Goal: Information Seeking & Learning: Learn about a topic

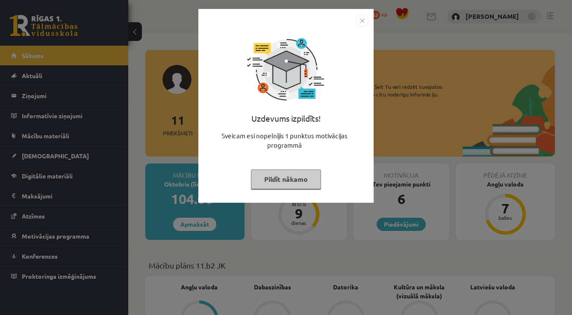
click at [361, 24] on img "Close" at bounding box center [362, 20] width 13 height 13
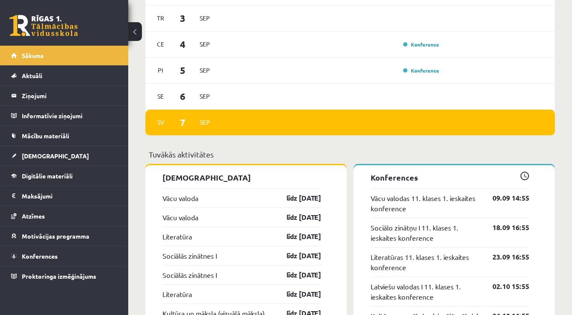
scroll to position [624, 0]
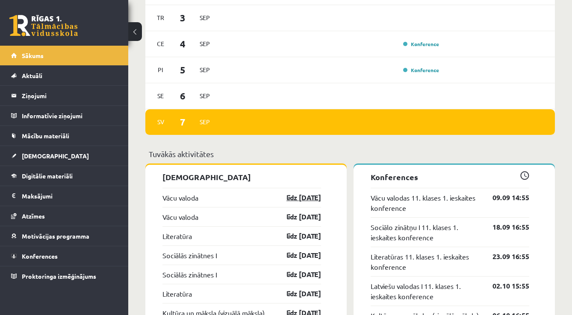
click at [299, 196] on link "līdz [DATE]" at bounding box center [296, 198] width 50 height 10
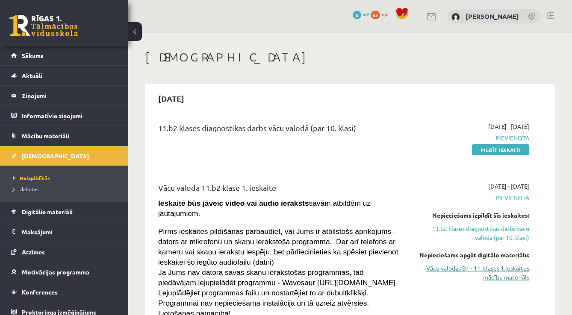
click at [469, 274] on link "Vācu valodas B1 - 11. klases 1.ieskaites mācību materiāls" at bounding box center [471, 273] width 115 height 18
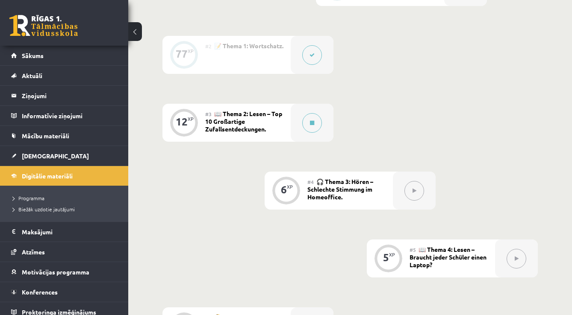
scroll to position [290, 0]
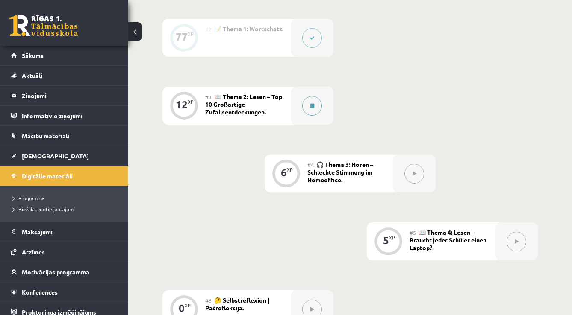
click at [313, 103] on button at bounding box center [312, 106] width 20 height 20
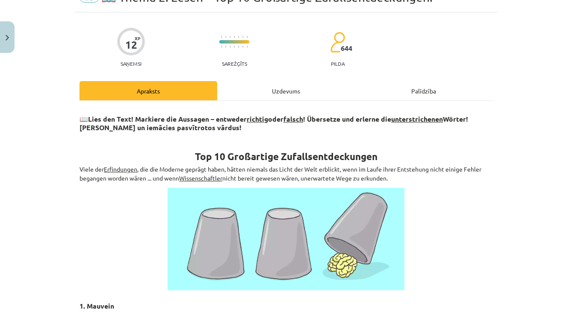
click at [289, 99] on div "Uzdevums" at bounding box center [286, 90] width 138 height 19
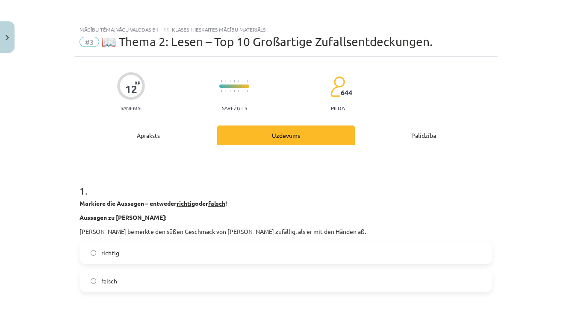
scroll to position [0, 0]
click at [135, 132] on div "Apraksts" at bounding box center [149, 135] width 138 height 19
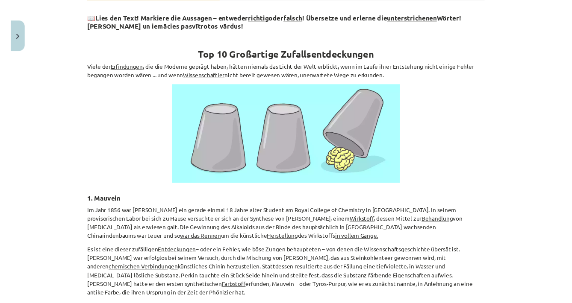
scroll to position [150, 0]
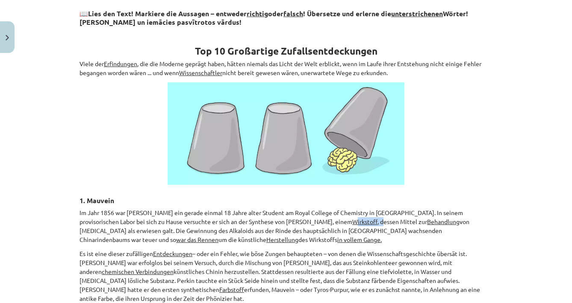
drag, startPoint x: 289, startPoint y: 218, endPoint x: 317, endPoint y: 218, distance: 28.2
click at [317, 218] on p "Im Jahr 1856 war [PERSON_NAME] ein gerade einmal 18 Jahre alter Student am Roya…" at bounding box center [286, 227] width 413 height 36
click at [398, 190] on h3 "1. Mauvein" at bounding box center [286, 198] width 413 height 16
drag, startPoint x: 285, startPoint y: 220, endPoint x: 313, endPoint y: 221, distance: 28.2
click at [313, 221] on p "Im Jahr 1856 war [PERSON_NAME] ein gerade einmal 18 Jahre alter Student am Roya…" at bounding box center [286, 227] width 413 height 36
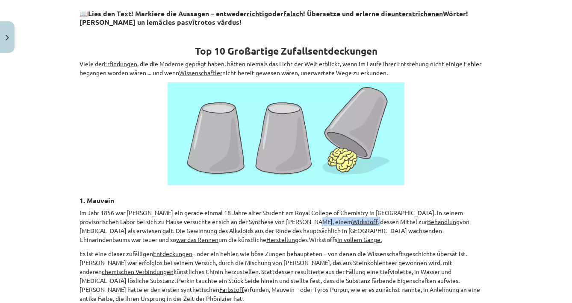
copy p "Wirkstoff ,"
click at [363, 223] on p "Im Jahr 1856 war [PERSON_NAME] ein gerade einmal 18 Jahre alter Student am Roya…" at bounding box center [286, 227] width 413 height 36
drag, startPoint x: 362, startPoint y: 221, endPoint x: 394, endPoint y: 221, distance: 31.6
click at [394, 221] on p "Im Jahr 1856 war [PERSON_NAME] ein gerade einmal 18 Jahre alter Student am Roya…" at bounding box center [286, 227] width 413 height 36
copy p "Behandlung"
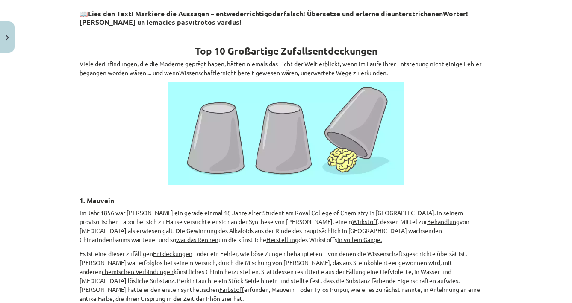
click at [294, 237] on p "Im Jahr 1856 war [PERSON_NAME] ein gerade einmal 18 Jahre alter Student am Roya…" at bounding box center [286, 227] width 413 height 36
drag, startPoint x: 413, startPoint y: 228, endPoint x: 451, endPoint y: 229, distance: 37.6
click at [218, 236] on u "war das Rennen" at bounding box center [197, 240] width 42 height 8
click at [483, 239] on p "Im Jahr 1856 war [PERSON_NAME] ein gerade einmal 18 Jahre alter Student am Roya…" at bounding box center [286, 227] width 413 height 36
drag, startPoint x: 409, startPoint y: 228, endPoint x: 454, endPoint y: 231, distance: 44.5
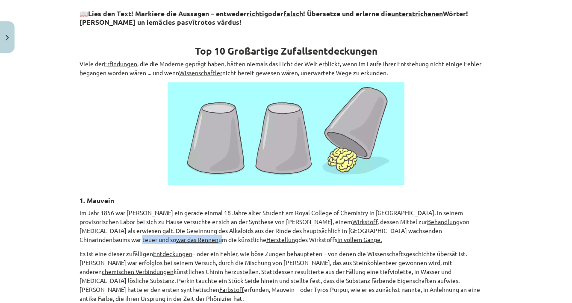
click at [454, 231] on p "Im Jahr 1856 war [PERSON_NAME] ein gerade einmal 18 Jahre alter Student am Roya…" at bounding box center [286, 227] width 413 height 36
copy p "von [MEDICAL_DATA] als erwiesen galt. Die Gewinnung des Alkaloids aus der Rinde…"
click at [530, 199] on div "Mācību tēma: Vācu valodas b1 - 11. klases 1.ieskaites mācību materiāls #3 📖 The…" at bounding box center [286, 151] width 572 height 303
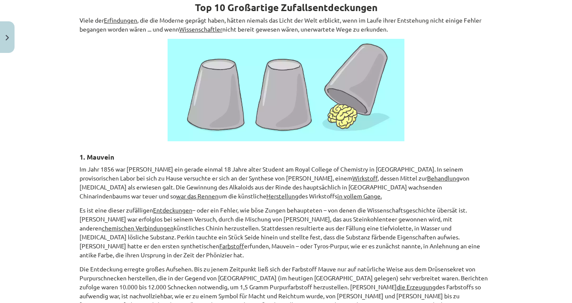
scroll to position [196, 0]
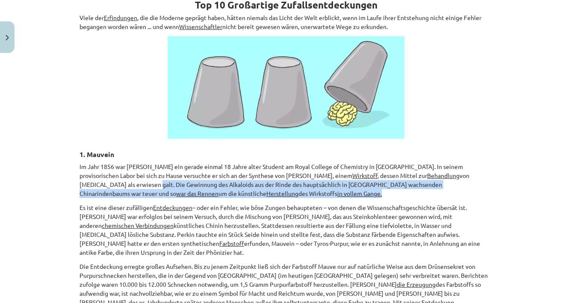
drag, startPoint x: 477, startPoint y: 172, endPoint x: 482, endPoint y: 191, distance: 19.4
click at [482, 191] on p "Im Jahr 1856 war [PERSON_NAME] ein gerade einmal 18 Jahre alter Student am Roya…" at bounding box center [286, 180] width 413 height 36
copy p "Die Gewinnung des Alkaloids aus der Rinde des hauptsächlich in [GEOGRAPHIC_DATA…"
click at [261, 194] on p "Im Jahr 1856 war [PERSON_NAME] ein gerade einmal 18 Jahre alter Student am Roya…" at bounding box center [286, 180] width 413 height 36
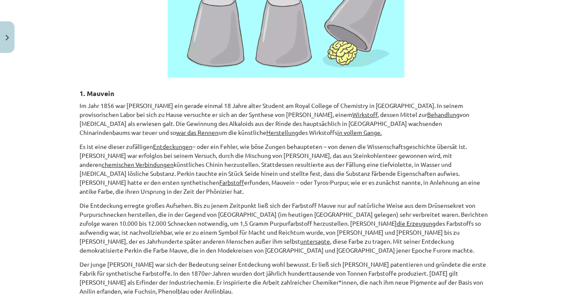
scroll to position [258, 0]
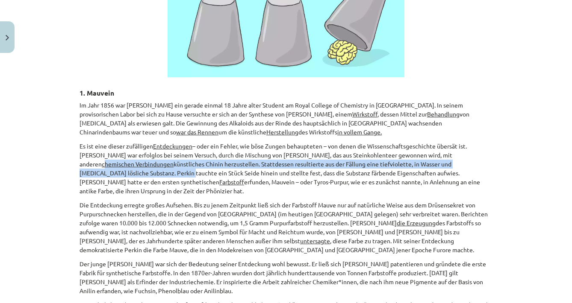
drag, startPoint x: 403, startPoint y: 151, endPoint x: 482, endPoint y: 157, distance: 79.3
click at [470, 158] on p "Es ist eine dieser zufälligen Entdeckungen – oder ein Fehler, wie böse Zungen b…" at bounding box center [286, 169] width 413 height 54
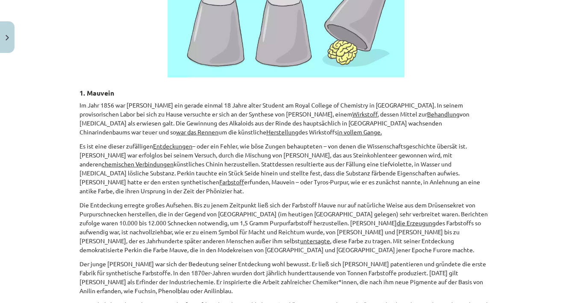
click at [484, 160] on p "Es ist eine dieser zufälligen Entdeckungen – oder ein Fehler, wie böse Zungen b…" at bounding box center [286, 169] width 413 height 54
drag, startPoint x: 402, startPoint y: 152, endPoint x: 461, endPoint y: 155, distance: 58.6
click at [174, 160] on u "chemischen Verbindungen" at bounding box center [138, 164] width 72 height 8
click at [484, 163] on p "Es ist eine dieser zufälligen Entdeckungen – oder ein Fehler, wie böse Zungen b…" at bounding box center [286, 169] width 413 height 54
drag, startPoint x: 400, startPoint y: 153, endPoint x: 477, endPoint y: 151, distance: 77.4
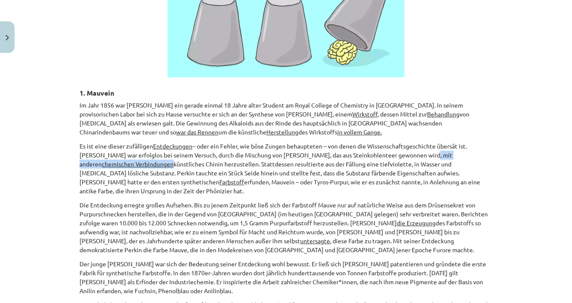
click at [477, 151] on p "Es ist eine dieser zufälligen Entdeckungen – oder ein Fehler, wie böse Zungen b…" at bounding box center [286, 169] width 413 height 54
copy p "chemischen Verbindungen"
click at [475, 201] on p "Die Entdeckung erregte großes Aufsehen. Bis zu jenem Zeitpunkt ließ sich der Fa…" at bounding box center [286, 228] width 413 height 54
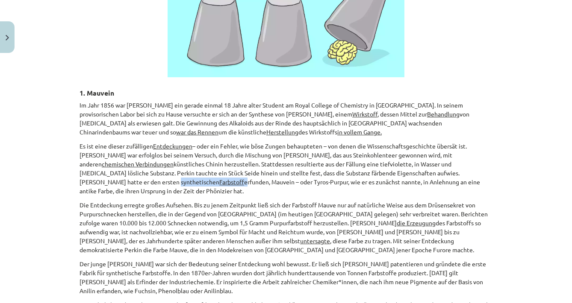
drag, startPoint x: 427, startPoint y: 171, endPoint x: 454, endPoint y: 173, distance: 27.0
click at [454, 173] on p "Es ist eine dieser zufälligen Entdeckungen – oder ein Fehler, wie böse Zungen b…" at bounding box center [286, 169] width 413 height 54
copy p "Farbstoff"
click at [515, 142] on div "Mācību tēma: Vācu valodas b1 - 11. klases 1.ieskaites mācību materiāls #3 📖 The…" at bounding box center [286, 151] width 572 height 303
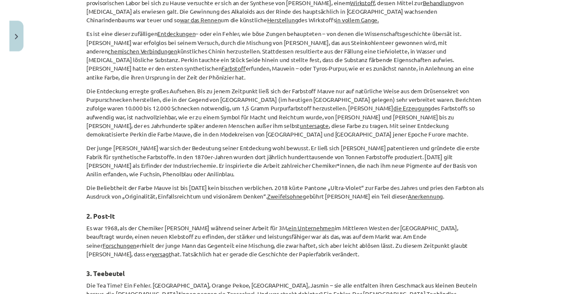
scroll to position [371, 0]
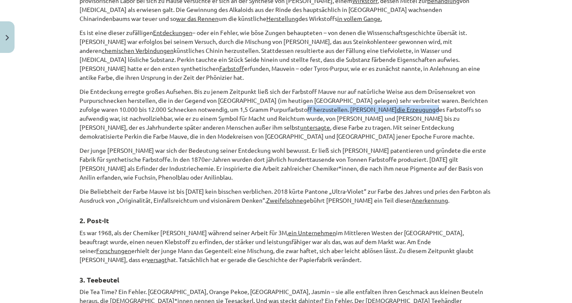
drag, startPoint x: 297, startPoint y: 99, endPoint x: 336, endPoint y: 97, distance: 39.3
click at [336, 97] on p "Die Entdeckung erregte großes Aufsehen. Bis zu jenem Zeitpunkt ließ sich der Fa…" at bounding box center [286, 114] width 413 height 54
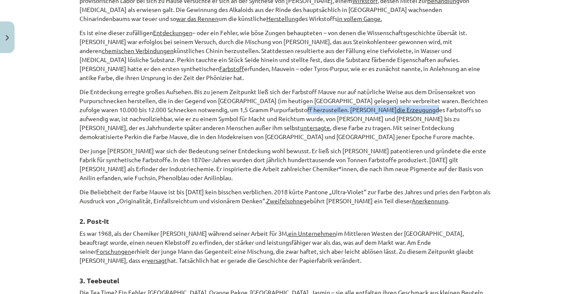
click at [397, 106] on u "die Erzeugung" at bounding box center [416, 110] width 39 height 8
drag, startPoint x: 297, startPoint y: 98, endPoint x: 335, endPoint y: 100, distance: 38.1
click at [335, 100] on p "Die Entdeckung erregte großes Aufsehen. Bis zu jenem Zeitpunkt ließ sich der Fa…" at bounding box center [286, 114] width 413 height 54
copy p "Die Entdeckung erregte großes Aufsehen. Bis zu jenem Zeitpunkt ließ sich der Fa…"
click at [272, 129] on p "Die Entdeckung erregte großes Aufsehen. Bis zu jenem Zeitpunkt ließ sich der Fa…" at bounding box center [286, 114] width 413 height 54
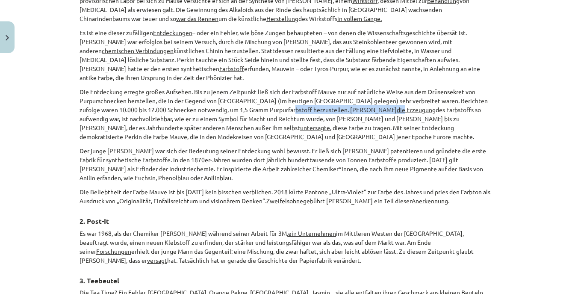
drag, startPoint x: 287, startPoint y: 97, endPoint x: 304, endPoint y: 100, distance: 17.2
click at [305, 99] on p "Die Entdeckung erregte großes Aufsehen. Bis zu jenem Zeitpunkt ließ sich der Fa…" at bounding box center [286, 114] width 413 height 54
click at [293, 121] on p "Die Entdeckung erregte großes Aufsehen. Bis zu jenem Zeitpunkt ließ sich der Fa…" at bounding box center [286, 114] width 413 height 54
drag, startPoint x: 283, startPoint y: 97, endPoint x: 377, endPoint y: 98, distance: 93.6
click at [377, 98] on p "Die Entdeckung erregte großes Aufsehen. Bis zu jenem Zeitpunkt ließ sich der Fa…" at bounding box center [286, 114] width 413 height 54
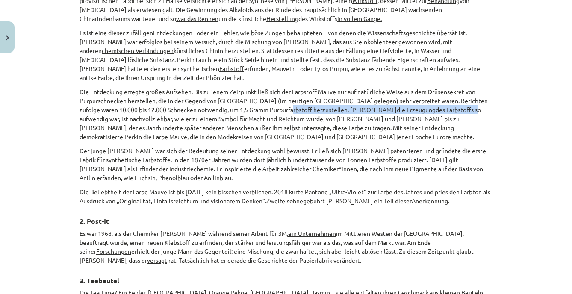
copy p "[PERSON_NAME] die Erzeugung des Farbstoffs"
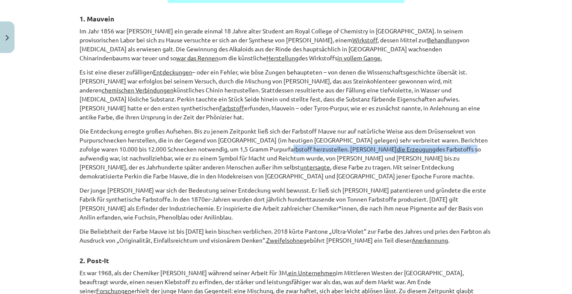
scroll to position [331, 0]
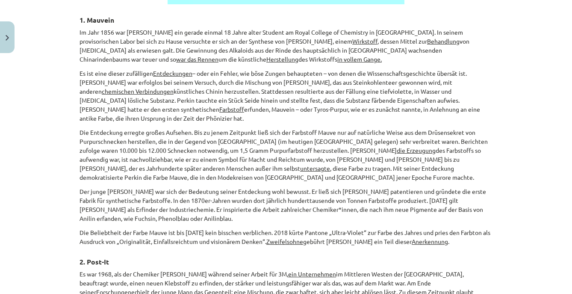
click at [461, 53] on p "Im Jahr 1856 war [PERSON_NAME] ein gerade einmal 18 Jahre alter Student am Roya…" at bounding box center [286, 46] width 413 height 36
drag, startPoint x: 457, startPoint y: 48, endPoint x: 473, endPoint y: 49, distance: 16.7
click at [473, 49] on p "Im Jahr 1856 war [PERSON_NAME] ein gerade einmal 18 Jahre alter Student am Roya…" at bounding box center [286, 46] width 413 height 36
click at [470, 56] on p "Im Jahr 1856 war [PERSON_NAME] ein gerade einmal 18 Jahre alter Student am Roya…" at bounding box center [286, 46] width 413 height 36
drag, startPoint x: 455, startPoint y: 48, endPoint x: 465, endPoint y: 59, distance: 14.2
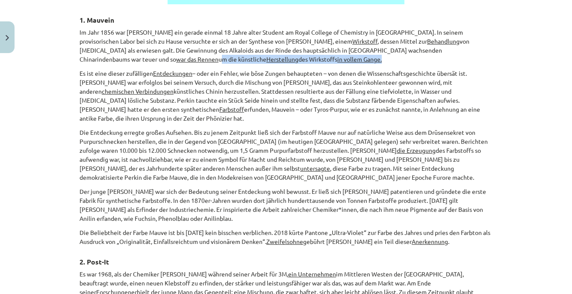
click at [465, 59] on p "Im Jahr 1856 war [PERSON_NAME] ein gerade einmal 18 Jahre alter Student am Roya…" at bounding box center [286, 46] width 413 height 36
copy p "um die künstliche Herstellung des Wirkstoffs in vollem Gange."
click at [273, 59] on p "Im Jahr 1856 war [PERSON_NAME] ein gerade einmal 18 Jahre alter Student am Roya…" at bounding box center [286, 46] width 413 height 36
click at [240, 168] on p "Die Entdeckung erregte großes Aufsehen. Bis zu jenem Zeitpunkt ließ sich der Fa…" at bounding box center [286, 155] width 413 height 54
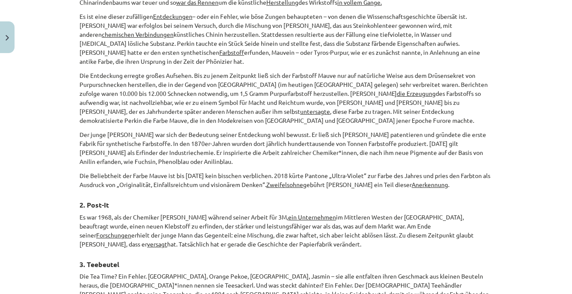
scroll to position [392, 0]
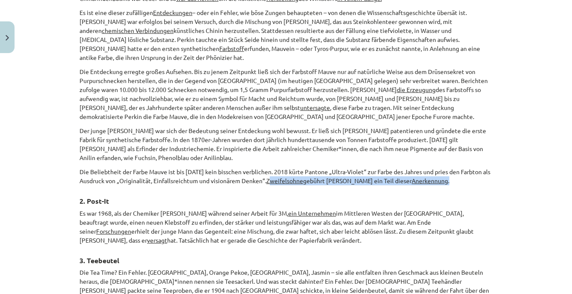
drag, startPoint x: 270, startPoint y: 168, endPoint x: 309, endPoint y: 172, distance: 39.1
click at [308, 172] on p "Die Beliebtheit der Farbe Mauve ist bis [DATE] kein bisschen verblichen. 2018 k…" at bounding box center [286, 176] width 413 height 18
click at [294, 190] on h3 "2. Post-It" at bounding box center [286, 198] width 413 height 16
drag, startPoint x: 267, startPoint y: 171, endPoint x: 305, endPoint y: 169, distance: 37.7
click at [305, 169] on p "Die Beliebtheit der Farbe Mauve ist bis [DATE] kein bisschen verblichen. 2018 k…" at bounding box center [286, 176] width 413 height 18
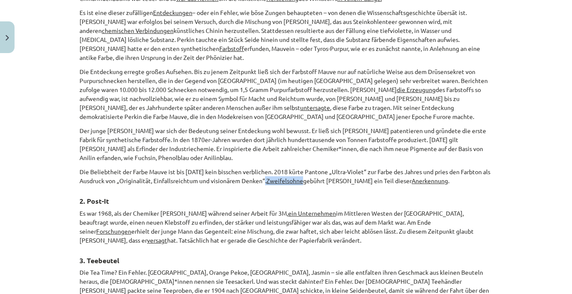
copy p "Zweifelsohne"
click at [259, 190] on h3 "2. Post-It" at bounding box center [286, 198] width 413 height 16
click at [436, 177] on u "Anerkennung" at bounding box center [430, 181] width 36 height 8
click at [298, 190] on h3 "2. Post-It" at bounding box center [286, 198] width 413 height 16
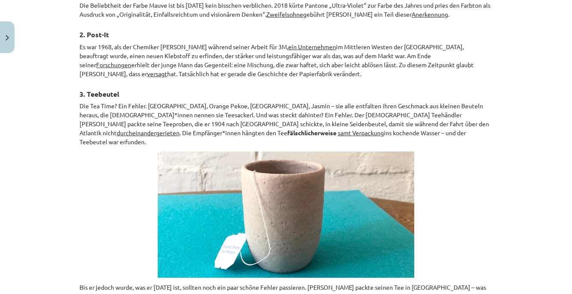
scroll to position [561, 0]
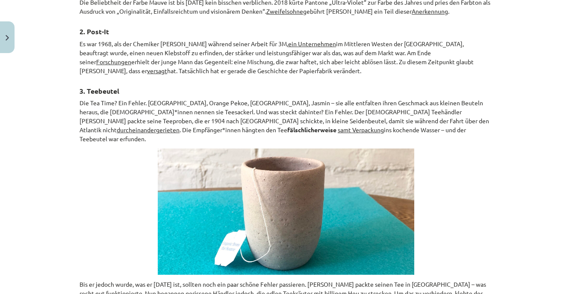
click at [292, 40] on u "ein Unternehmen" at bounding box center [312, 44] width 48 height 8
click at [296, 40] on u "ein Unternehmen" at bounding box center [312, 44] width 48 height 8
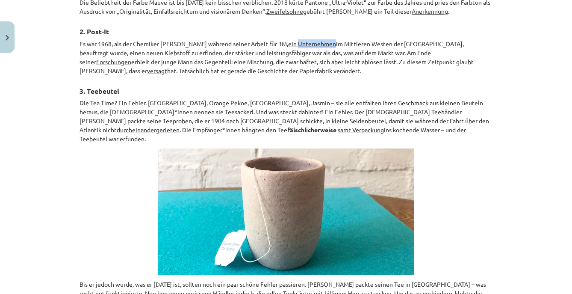
click at [296, 40] on u "ein Unternehmen" at bounding box center [312, 44] width 48 height 8
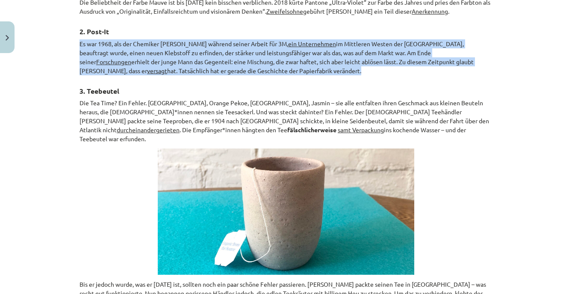
click at [296, 40] on u "ein Unternehmen" at bounding box center [312, 44] width 48 height 8
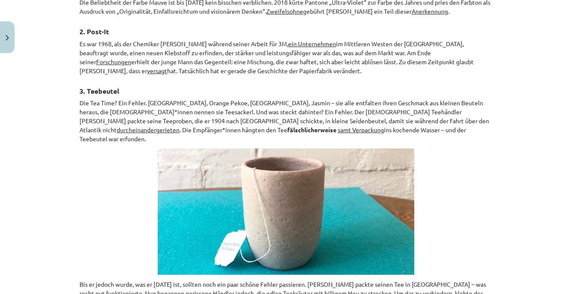
click at [281, 80] on h3 "3. Teebeutel" at bounding box center [286, 88] width 413 height 16
drag, startPoint x: 284, startPoint y: 30, endPoint x: 330, endPoint y: 32, distance: 46.2
click at [330, 40] on u "ein Unternehmen" at bounding box center [312, 44] width 48 height 8
click at [298, 64] on div "📖 Lies den Text! Markiere die Aussagen – entweder richtig oder falsch ! Überset…" at bounding box center [286, 281] width 413 height 1379
click at [402, 44] on p "Es war 1968, als der Chemiker [PERSON_NAME] während seiner Arbeit für 3M, ein U…" at bounding box center [286, 57] width 413 height 36
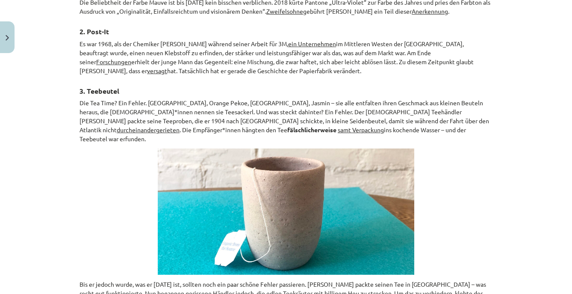
click at [131, 58] on u "Forschungen" at bounding box center [113, 62] width 35 height 8
click at [439, 60] on p "Es war 1968, als der Chemiker [PERSON_NAME] während seiner Arbeit für 3M, ein U…" at bounding box center [286, 57] width 413 height 36
click at [167, 67] on u "versagt" at bounding box center [157, 71] width 20 height 8
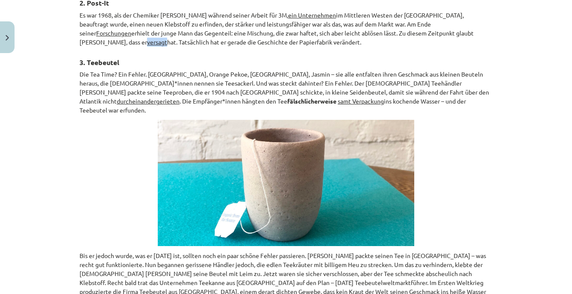
scroll to position [592, 0]
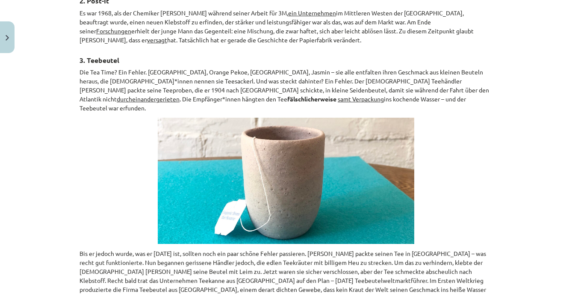
click at [180, 95] on u "durcheinandergerieten" at bounding box center [148, 99] width 63 height 8
click at [393, 9] on p "Es war 1968, als der Chemiker [PERSON_NAME] während seiner Arbeit für 3M, ein U…" at bounding box center [286, 27] width 413 height 36
click at [180, 95] on u "durcheinandergerieten" at bounding box center [148, 99] width 63 height 8
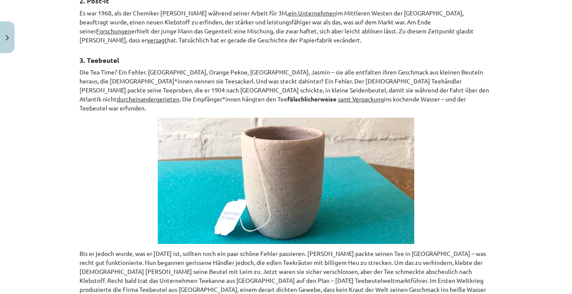
click at [442, 129] on p at bounding box center [286, 181] width 413 height 126
drag, startPoint x: 229, startPoint y: 87, endPoint x: 239, endPoint y: 86, distance: 10.3
click at [338, 95] on u "samt Verpackung" at bounding box center [361, 99] width 46 height 8
click at [222, 90] on div "📖 Lies den Text! Markiere die Aussagen – entweder richtig oder falsch ! Überset…" at bounding box center [286, 250] width 413 height 1379
drag, startPoint x: 227, startPoint y: 86, endPoint x: 274, endPoint y: 83, distance: 46.7
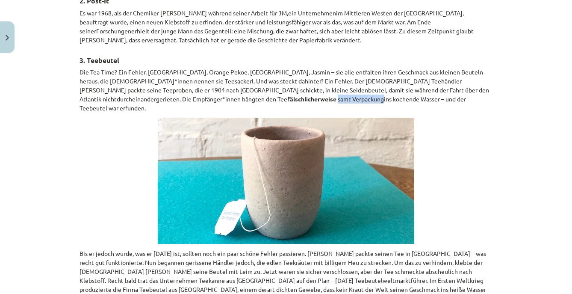
click at [274, 83] on p "Die Tea Time? Ein Fehler. [GEOGRAPHIC_DATA], Orange Pekoe, [GEOGRAPHIC_DATA], J…" at bounding box center [286, 90] width 413 height 45
click at [444, 153] on p at bounding box center [286, 181] width 413 height 126
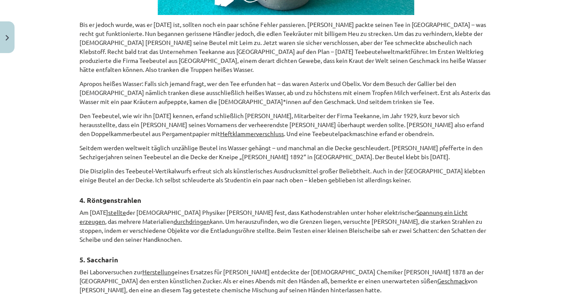
scroll to position [812, 0]
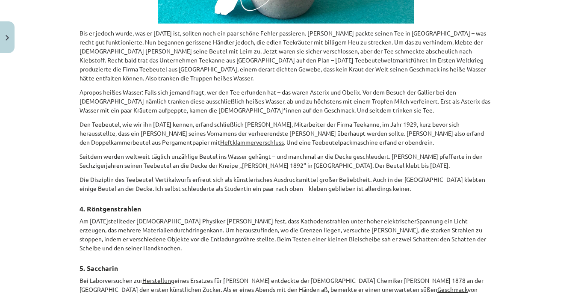
click at [220, 138] on u "Heftklammerverschluss" at bounding box center [252, 142] width 64 height 8
click at [228, 173] on div "📖 Lies den Text! Markiere die Aussagen – entweder richtig oder falsch ! Überset…" at bounding box center [286, 30] width 413 height 1379
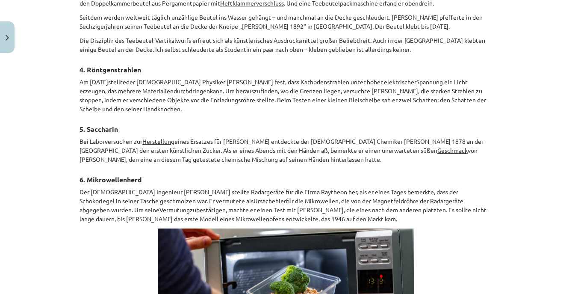
scroll to position [934, 0]
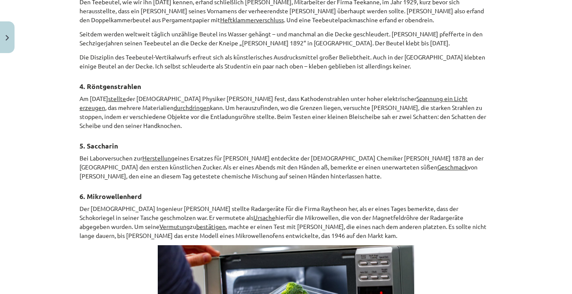
click at [126, 94] on u "stellte" at bounding box center [117, 98] width 18 height 8
click at [152, 135] on h3 "5. Saccharin" at bounding box center [286, 143] width 413 height 16
drag, startPoint x: 139, startPoint y: 76, endPoint x: 195, endPoint y: 76, distance: 55.6
click at [195, 94] on p "Am [DATE] stellte der [DEMOGRAPHIC_DATA] Physiker [PERSON_NAME] fest, dass Kath…" at bounding box center [286, 112] width 413 height 36
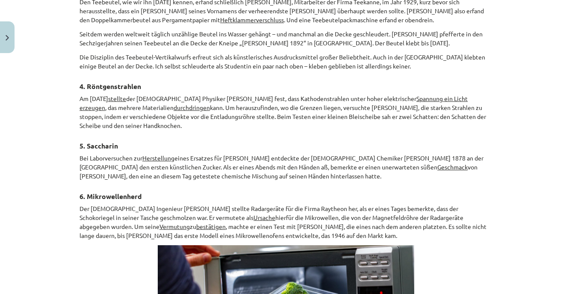
click at [237, 135] on h3 "5. Saccharin" at bounding box center [286, 143] width 413 height 16
click at [450, 94] on u "Spannung ein Licht erzeugen" at bounding box center [274, 102] width 388 height 17
click at [521, 92] on div "Mācību tēma: Vācu valodas b1 - 11. klases 1.ieskaites mācību materiāls #3 📖 The…" at bounding box center [286, 147] width 572 height 294
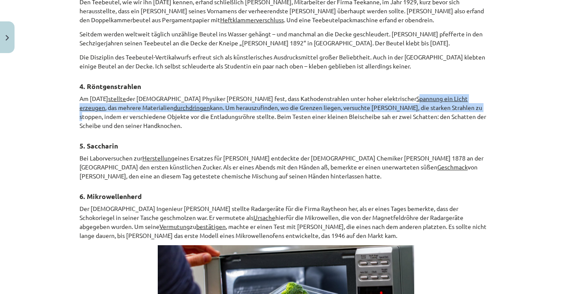
drag, startPoint x: 436, startPoint y: 76, endPoint x: 484, endPoint y: 79, distance: 48.4
click at [484, 94] on p "Am [DATE] stellte der [DEMOGRAPHIC_DATA] Physiker [PERSON_NAME] fest, dass Kath…" at bounding box center [286, 112] width 413 height 36
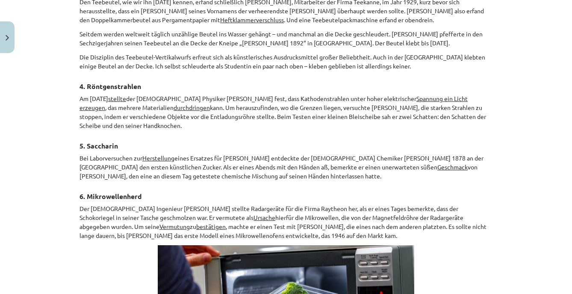
click at [506, 75] on div "Mācību tēma: Vācu valodas b1 - 11. klases 1.ieskaites mācību materiāls #3 📖 The…" at bounding box center [286, 147] width 572 height 294
drag, startPoint x: 435, startPoint y: 75, endPoint x: 487, endPoint y: 75, distance: 52.6
click at [487, 94] on p "Am [DATE] stellte der [DEMOGRAPHIC_DATA] Physiker [PERSON_NAME] fest, dass Kath…" at bounding box center [286, 112] width 413 height 36
click at [519, 114] on div "Mācību tēma: Vācu valodas b1 - 11. klases 1.ieskaites mācību materiāls #3 📖 The…" at bounding box center [286, 147] width 572 height 294
drag, startPoint x: 434, startPoint y: 76, endPoint x: 489, endPoint y: 74, distance: 55.2
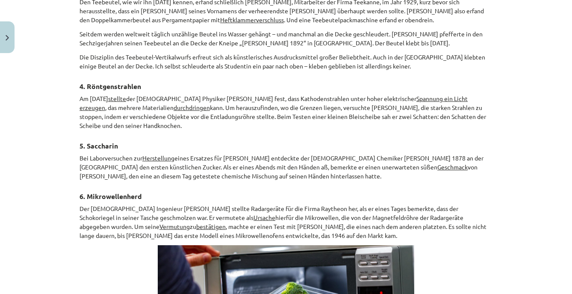
click at [489, 94] on p "Am [DATE] stellte der [DEMOGRAPHIC_DATA] Physiker [PERSON_NAME] fest, dass Kath…" at bounding box center [286, 112] width 413 height 36
click at [199, 103] on u "durchdringen" at bounding box center [192, 107] width 36 height 8
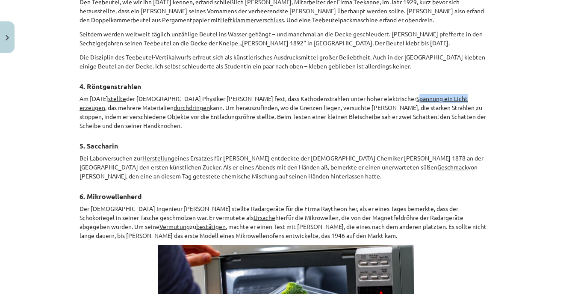
drag, startPoint x: 436, startPoint y: 75, endPoint x: 494, endPoint y: 77, distance: 57.7
drag, startPoint x: 434, startPoint y: 75, endPoint x: 106, endPoint y: 87, distance: 328.5
click at [106, 94] on p "Am [DATE] stellte der [DEMOGRAPHIC_DATA] Physiker [PERSON_NAME] fest, dass Kath…" at bounding box center [286, 112] width 413 height 36
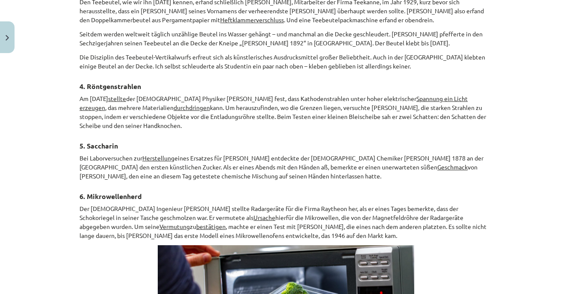
click at [269, 135] on h3 "5. Saccharin" at bounding box center [286, 143] width 413 height 16
click at [190, 103] on u "durchdringen" at bounding box center [192, 107] width 36 height 8
click at [301, 135] on h3 "5. Saccharin" at bounding box center [286, 143] width 413 height 16
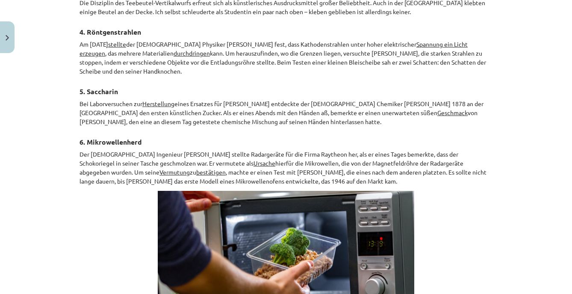
scroll to position [990, 0]
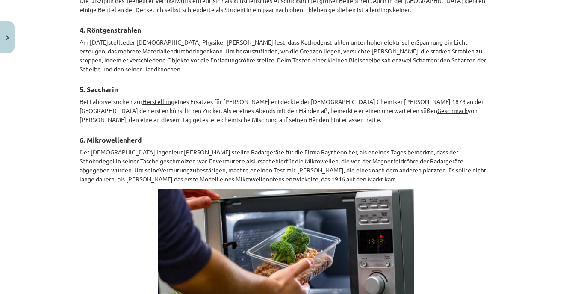
click at [437, 106] on u "Geschmack" at bounding box center [452, 110] width 30 height 8
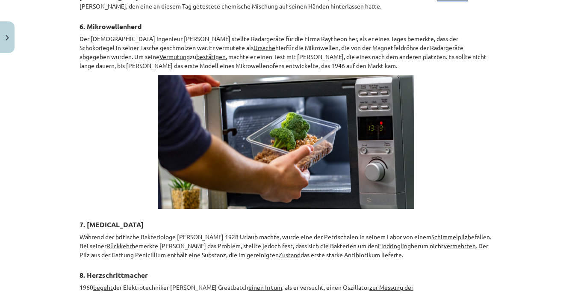
scroll to position [1102, 0]
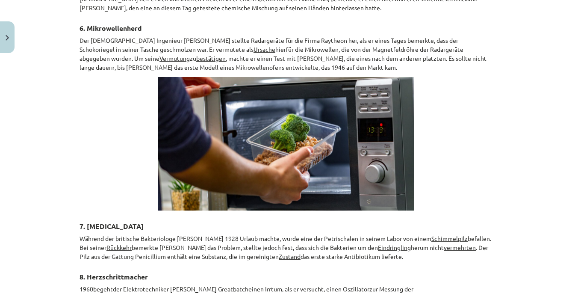
click at [253, 45] on u "Ursache" at bounding box center [264, 49] width 22 height 8
click at [113, 112] on p at bounding box center [286, 143] width 413 height 133
drag, startPoint x: 80, startPoint y: 33, endPoint x: 151, endPoint y: 36, distance: 70.6
click at [151, 36] on p "Der [DEMOGRAPHIC_DATA] Ingenieur [PERSON_NAME] stellte Radargeräte für die Firm…" at bounding box center [286, 54] width 413 height 36
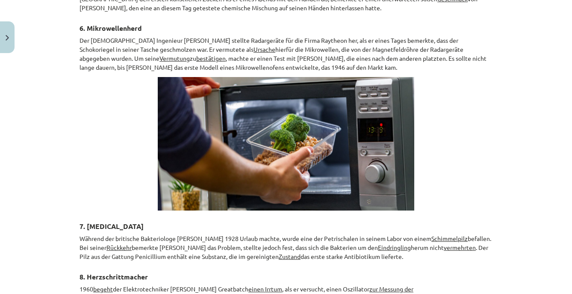
click at [444, 77] on p at bounding box center [286, 143] width 413 height 133
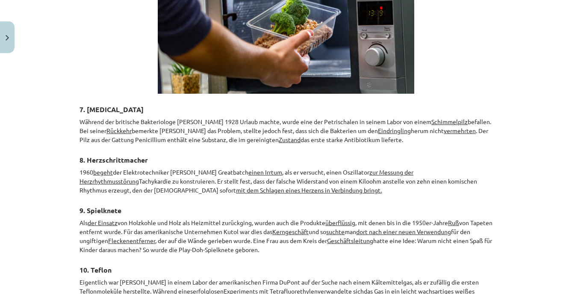
scroll to position [1218, 0]
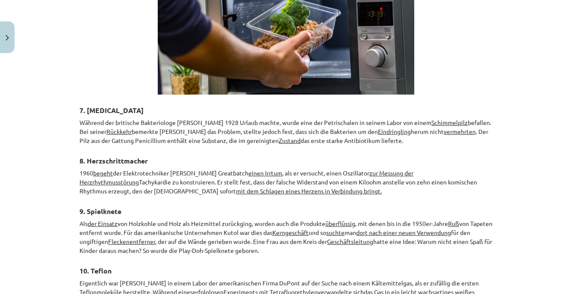
click at [452, 118] on u "Schimmelpilz" at bounding box center [449, 122] width 36 height 8
click at [177, 150] on h3 "8. Herzschrittmacher" at bounding box center [286, 158] width 413 height 16
click at [132, 127] on u "Rückkehr" at bounding box center [118, 131] width 25 height 8
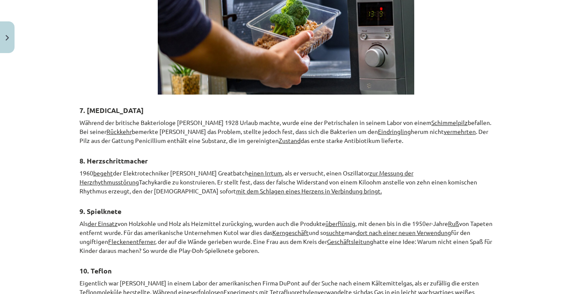
click at [132, 127] on u "Rückkehr" at bounding box center [118, 131] width 25 height 8
click at [396, 150] on h3 "8. Herzschrittmacher" at bounding box center [286, 158] width 413 height 16
click at [396, 127] on u "Eindringling" at bounding box center [394, 131] width 33 height 8
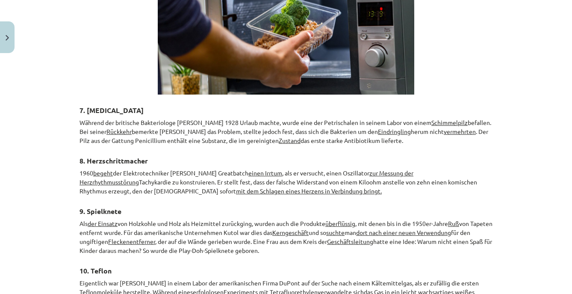
click at [424, 150] on h3 "8. Herzschrittmacher" at bounding box center [286, 158] width 413 height 16
drag, startPoint x: 383, startPoint y: 106, endPoint x: 483, endPoint y: 106, distance: 100.0
click at [483, 118] on p "Während der britische Bakteriologe [PERSON_NAME] 1928 Urlaub machte, wurde eine…" at bounding box center [286, 131] width 413 height 27
click at [283, 150] on h3 "8. Herzschrittmacher" at bounding box center [286, 158] width 413 height 16
click at [457, 118] on p "Während der britische Bakteriologe [PERSON_NAME] 1928 Urlaub machte, wurde eine…" at bounding box center [286, 131] width 413 height 27
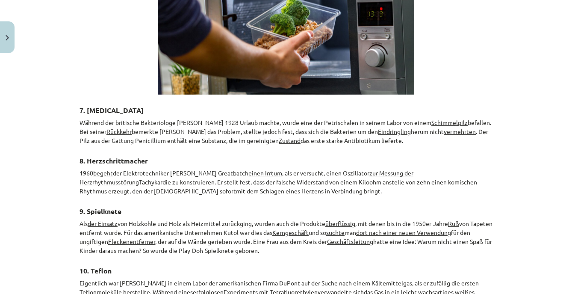
click at [300, 136] on u "Zustand" at bounding box center [290, 140] width 22 height 8
click at [318, 150] on h3 "8. Herzschrittmacher" at bounding box center [286, 158] width 413 height 16
click at [298, 200] on h3 "9. Spielknete" at bounding box center [286, 208] width 413 height 16
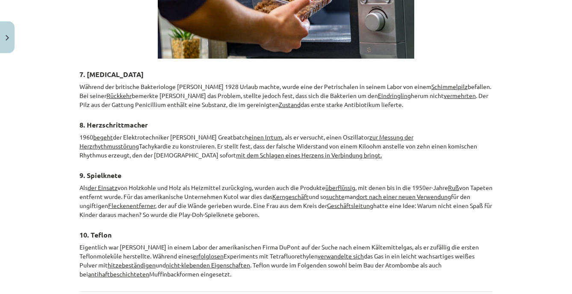
scroll to position [1249, 0]
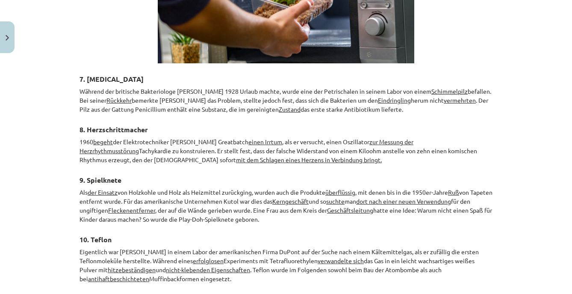
drag, startPoint x: 94, startPoint y: 117, endPoint x: 116, endPoint y: 115, distance: 22.3
click at [116, 137] on p "1960 begeht der Elektrotechniker [PERSON_NAME] Greatbatch einen Irrtum , als er…" at bounding box center [286, 150] width 413 height 27
click at [141, 169] on h3 "9. Spielknete" at bounding box center [286, 177] width 413 height 16
click at [139, 169] on h3 "9. Spielknete" at bounding box center [286, 177] width 413 height 16
drag, startPoint x: 80, startPoint y: 115, endPoint x: 190, endPoint y: 116, distance: 109.9
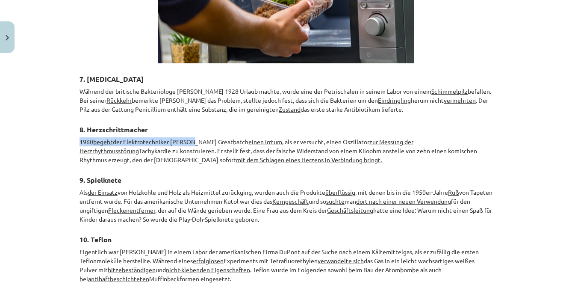
click at [190, 137] on p "1960 begeht der Elektrotechniker [PERSON_NAME] Greatbatch einen Irrtum , als er…" at bounding box center [286, 150] width 413 height 27
click at [179, 188] on p "Als der Einsatz von Holzkohle und Holz als Heizmittel zurückging, wurden auch d…" at bounding box center [286, 206] width 413 height 36
drag, startPoint x: 80, startPoint y: 116, endPoint x: 191, endPoint y: 116, distance: 111.1
click at [191, 137] on p "1960 begeht der Elektrotechniker [PERSON_NAME] Greatbatch einen Irrtum , als er…" at bounding box center [286, 150] width 413 height 27
click at [218, 119] on h3 "8. Herzschrittmacher" at bounding box center [286, 127] width 413 height 16
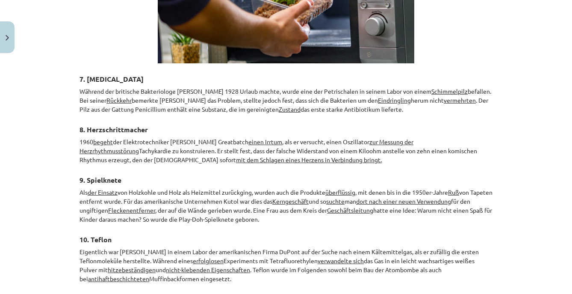
click at [212, 169] on h3 "9. Spielknete" at bounding box center [286, 177] width 413 height 16
drag, startPoint x: 224, startPoint y: 115, endPoint x: 257, endPoint y: 116, distance: 33.0
click at [257, 137] on p "1960 begeht der Elektrotechniker [PERSON_NAME] Greatbatch einen Irrtum , als er…" at bounding box center [286, 150] width 413 height 27
click at [220, 169] on h3 "9. Spielknete" at bounding box center [286, 177] width 413 height 16
drag, startPoint x: 348, startPoint y: 115, endPoint x: 451, endPoint y: 115, distance: 103.9
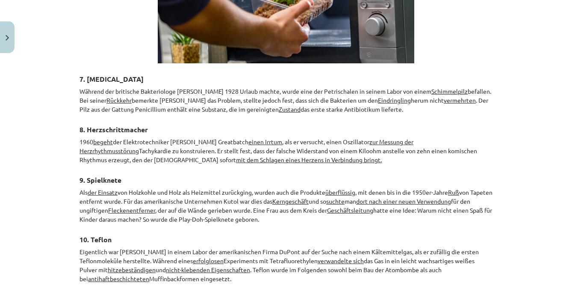
click at [413, 138] on u "zur Messung der Herzrhythmusstörung" at bounding box center [247, 146] width 334 height 17
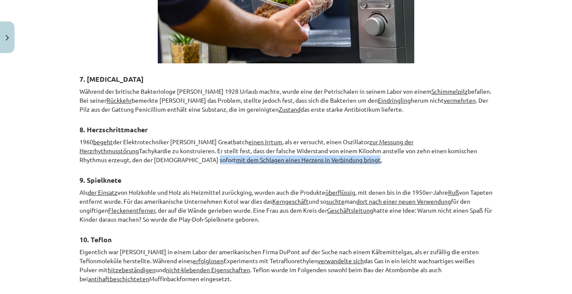
drag, startPoint x: 131, startPoint y: 134, endPoint x: 275, endPoint y: 135, distance: 144.0
click at [275, 156] on u "mit dem Schlagen eines Herzens in Verbindung bringt." at bounding box center [309, 160] width 146 height 8
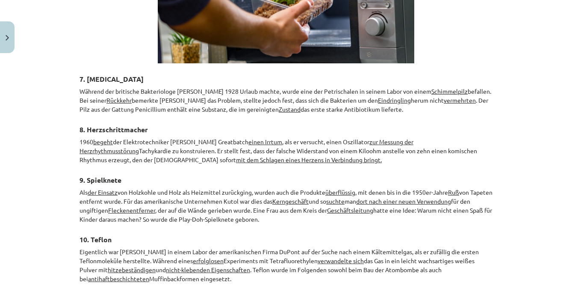
drag, startPoint x: 91, startPoint y: 163, endPoint x: 121, endPoint y: 164, distance: 30.8
click at [121, 188] on p "Als der Einsatz von Holzkohle und Holz als Heizmittel zurückging, wurden auch d…" at bounding box center [286, 206] width 413 height 36
click at [219, 169] on h3 "9. Spielknete" at bounding box center [286, 177] width 413 height 16
drag, startPoint x: 329, startPoint y: 165, endPoint x: 360, endPoint y: 164, distance: 30.8
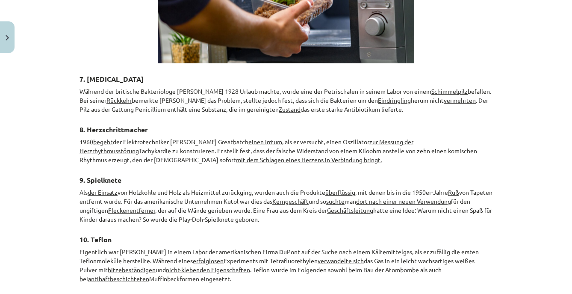
click at [360, 188] on p "Als der Einsatz von Holzkohle und Holz als Heizmittel zurückging, wurden auch d…" at bounding box center [286, 206] width 413 height 36
drag, startPoint x: 418, startPoint y: 165, endPoint x: 477, endPoint y: 167, distance: 58.2
click at [477, 188] on p "Als der Einsatz von Holzkohle und Holz als Heizmittel zurückging, wurden auch d…" at bounding box center [286, 206] width 413 height 36
click at [481, 169] on h3 "9. Spielknete" at bounding box center [286, 177] width 413 height 16
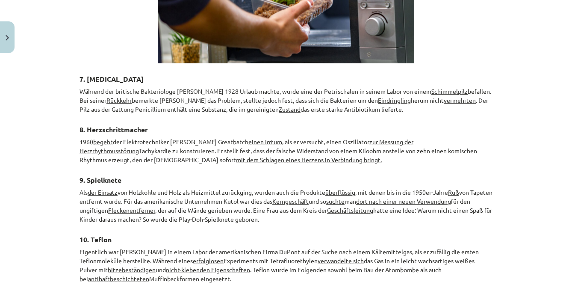
drag, startPoint x: 454, startPoint y: 165, endPoint x: 465, endPoint y: 165, distance: 11.5
click at [465, 188] on p "Als der Einsatz von Holzkohle und Holz als Heizmittel zurückging, wurden auch d…" at bounding box center [286, 206] width 413 height 36
click at [351, 169] on h3 "9. Spielknete" at bounding box center [286, 177] width 413 height 16
click at [309, 197] on u "Kerngeschäft" at bounding box center [290, 201] width 36 height 8
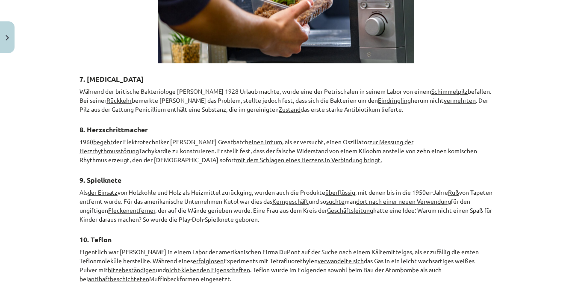
click at [346, 169] on h3 "9. Spielknete" at bounding box center [286, 177] width 413 height 16
click at [345, 197] on u "suchte" at bounding box center [335, 201] width 18 height 8
click at [337, 137] on p "1960 begeht der Elektrotechniker [PERSON_NAME] Greatbatch einen Irrtum , als er…" at bounding box center [286, 150] width 413 height 27
drag, startPoint x: 390, startPoint y: 175, endPoint x: 465, endPoint y: 172, distance: 74.8
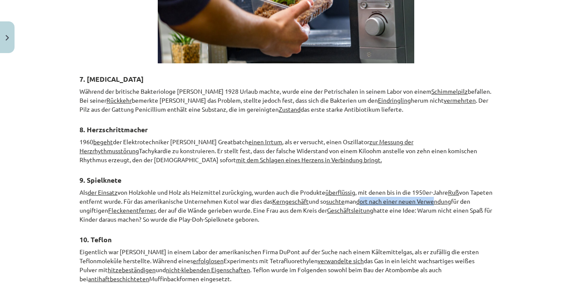
click at [451, 197] on u "dort nach einer neuen Verwendung" at bounding box center [403, 201] width 95 height 8
click at [487, 188] on p "Als der Einsatz von Holzkohle und Holz als Heizmittel zurückging, wurden auch d…" at bounding box center [286, 206] width 413 height 36
drag, startPoint x: 389, startPoint y: 175, endPoint x: 484, endPoint y: 176, distance: 95.3
click at [484, 188] on p "Als der Einsatz von Holzkohle und Holz als Heizmittel zurückging, wurden auch d…" at bounding box center [286, 206] width 413 height 36
click at [310, 137] on p "1960 begeht der Elektrotechniker [PERSON_NAME] Greatbatch einen Irrtum , als er…" at bounding box center [286, 150] width 413 height 27
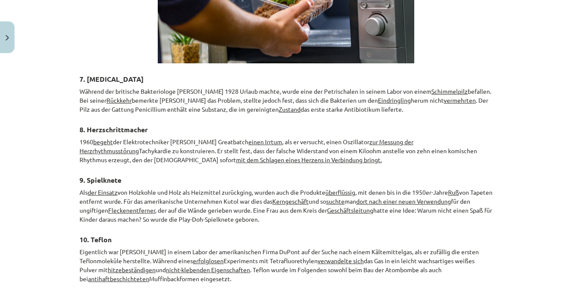
click at [155, 206] on u "Fleckenentferner" at bounding box center [131, 210] width 47 height 8
click at [373, 206] on u "Geschäftsleitung" at bounding box center [350, 210] width 46 height 8
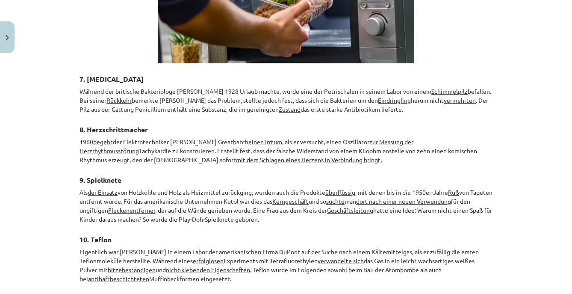
click at [360, 206] on u "Geschäftsleitung" at bounding box center [350, 210] width 46 height 8
click at [322, 229] on h3 "10. Teflon" at bounding box center [286, 237] width 413 height 16
click at [206, 256] on u "erfolglosen" at bounding box center [208, 260] width 31 height 8
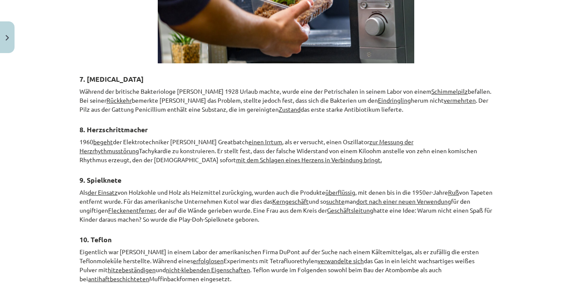
click at [206, 256] on u "erfolglosen" at bounding box center [208, 260] width 31 height 8
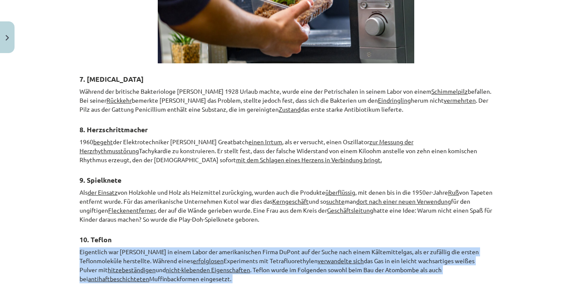
click at [206, 256] on u "erfolglosen" at bounding box center [208, 260] width 31 height 8
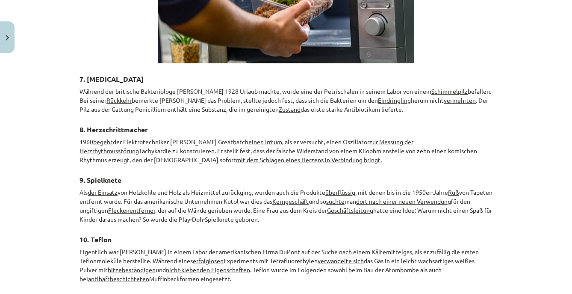
click at [215, 229] on h3 "10. Teflon" at bounding box center [286, 237] width 413 height 16
click at [207, 256] on u "erfolglosen" at bounding box center [208, 260] width 31 height 8
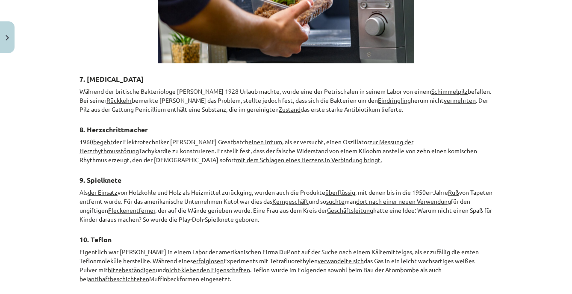
click at [264, 229] on h3 "10. Teflon" at bounding box center [286, 237] width 413 height 16
drag, startPoint x: 324, startPoint y: 233, endPoint x: 368, endPoint y: 233, distance: 44.9
click at [368, 247] on p "Eigentlich war [PERSON_NAME] in einem Labor der amerikanischen Firma DuPont auf…" at bounding box center [286, 265] width 413 height 36
click at [371, 229] on h3 "10. Teflon" at bounding box center [286, 237] width 413 height 16
drag, startPoint x: 109, startPoint y: 240, endPoint x: 254, endPoint y: 243, distance: 144.5
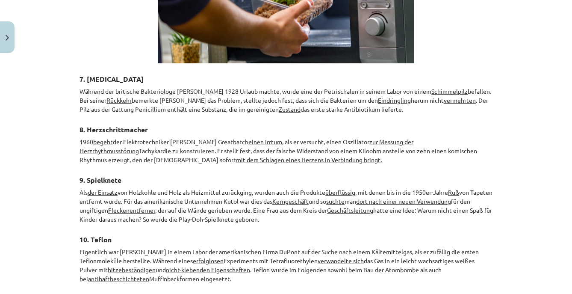
click at [254, 247] on p "Eigentlich war [PERSON_NAME] in einem Labor der amerikanischen Firma DuPont auf…" at bounding box center [286, 265] width 413 height 36
click at [210, 229] on h3 "10. Teflon" at bounding box center [286, 237] width 413 height 16
click at [62, 251] on div "Mācību tēma: Vācu valodas b1 - 11. klases 1.ieskaites mācību materiāls #3 📖 The…" at bounding box center [286, 147] width 572 height 294
click at [107, 274] on u "antihaftbeschichteten" at bounding box center [118, 278] width 61 height 8
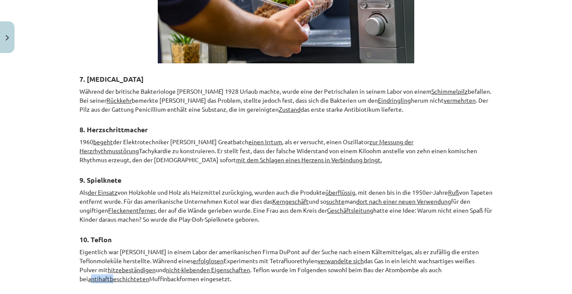
drag, startPoint x: 82, startPoint y: 252, endPoint x: 106, endPoint y: 253, distance: 24.0
click at [106, 274] on u "antihaftbeschichteten" at bounding box center [118, 278] width 61 height 8
click at [69, 257] on div "Mācību tēma: Vācu valodas b1 - 11. klases 1.ieskaites mācību materiāls #3 📖 The…" at bounding box center [286, 147] width 572 height 294
drag, startPoint x: 80, startPoint y: 251, endPoint x: 140, endPoint y: 253, distance: 60.3
click at [140, 253] on p "Eigentlich war [PERSON_NAME] in einem Labor der amerikanischen Firma DuPont auf…" at bounding box center [286, 265] width 413 height 36
